Goal: Navigation & Orientation: Understand site structure

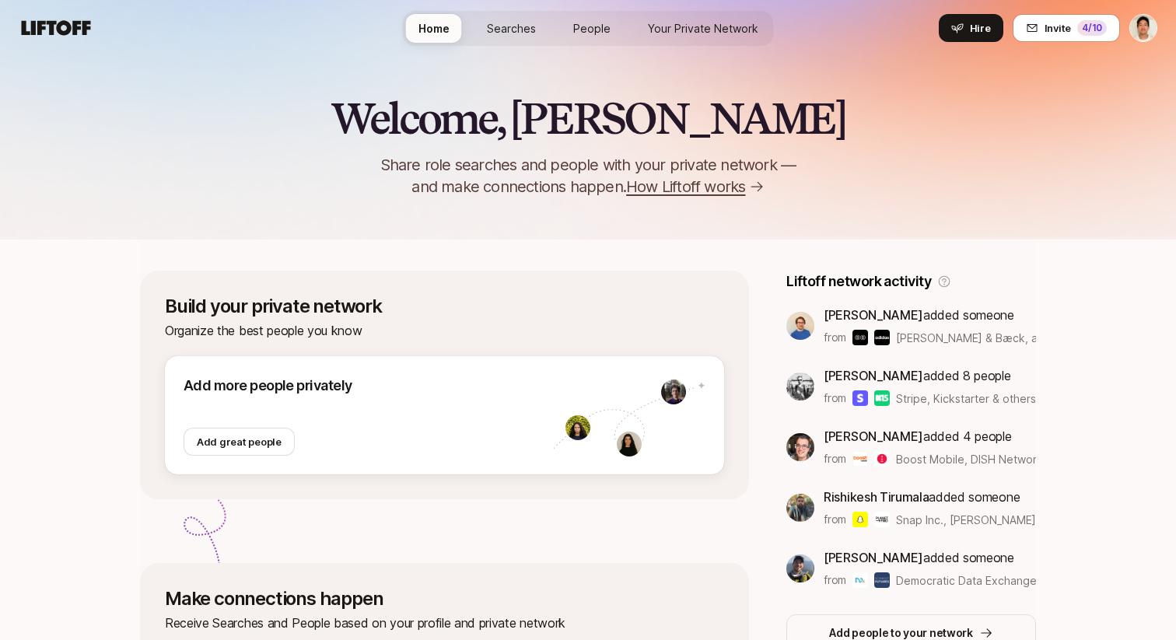
click at [517, 26] on span "Searches" at bounding box center [511, 28] width 49 height 13
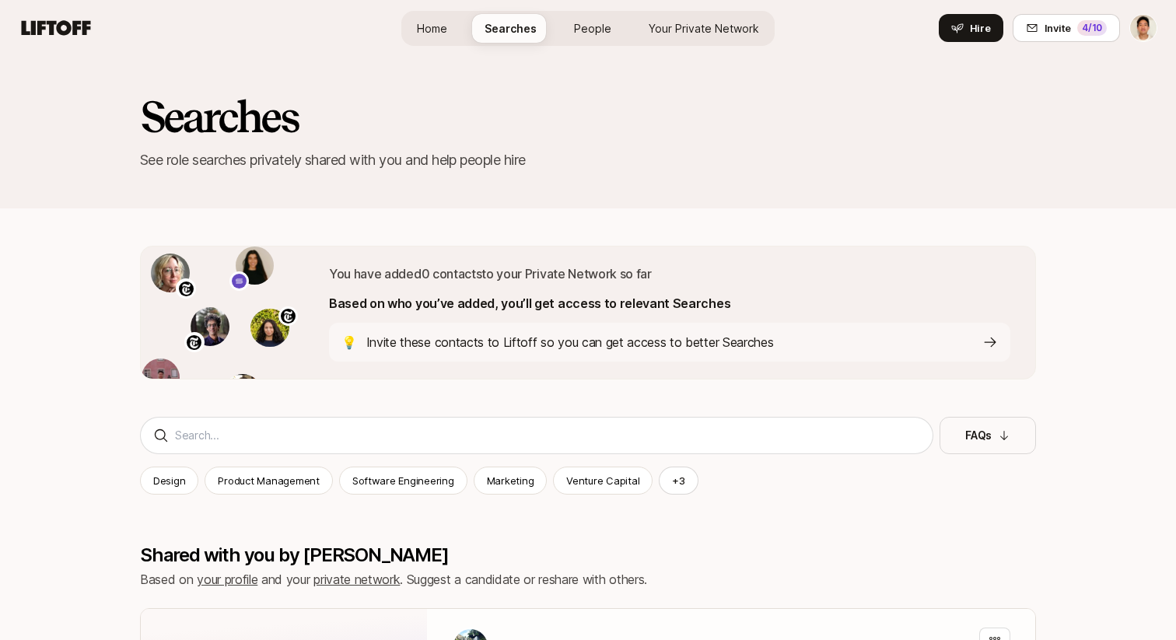
click at [602, 30] on span "People" at bounding box center [592, 28] width 37 height 13
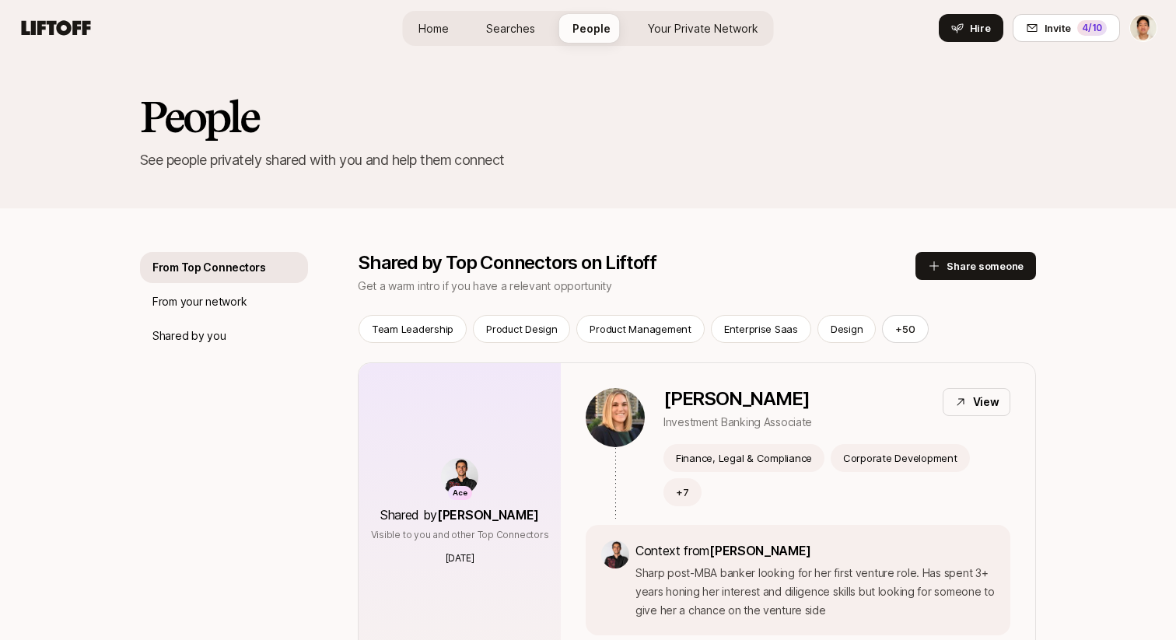
click at [707, 17] on link "Your Private Network Your Network" at bounding box center [703, 28] width 135 height 29
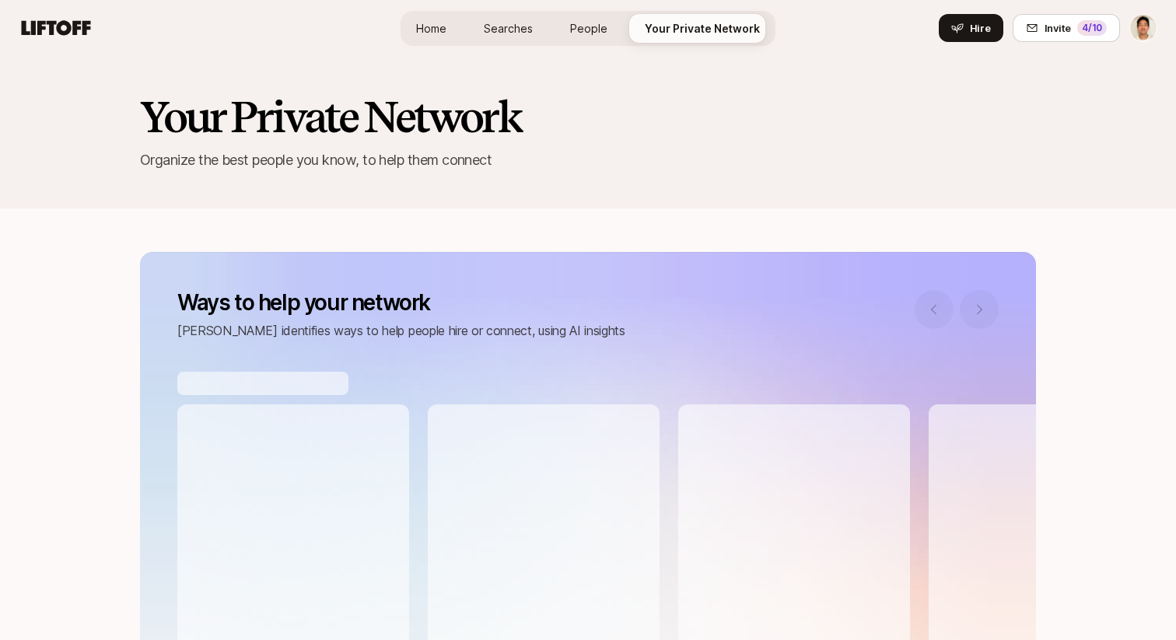
click at [445, 38] on link "Home" at bounding box center [431, 28] width 55 height 29
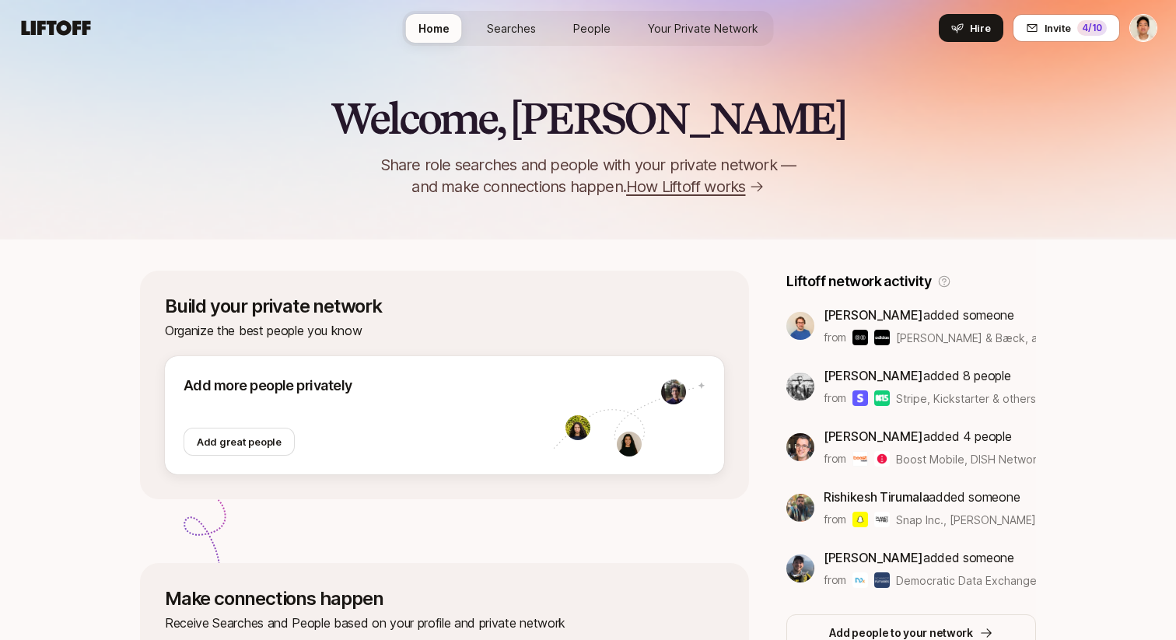
click at [334, 45] on nav "Home Searches People Your Private Network Your Network Hire Hire Invite 4 /10" at bounding box center [588, 28] width 1176 height 56
